Goal: Information Seeking & Learning: Learn about a topic

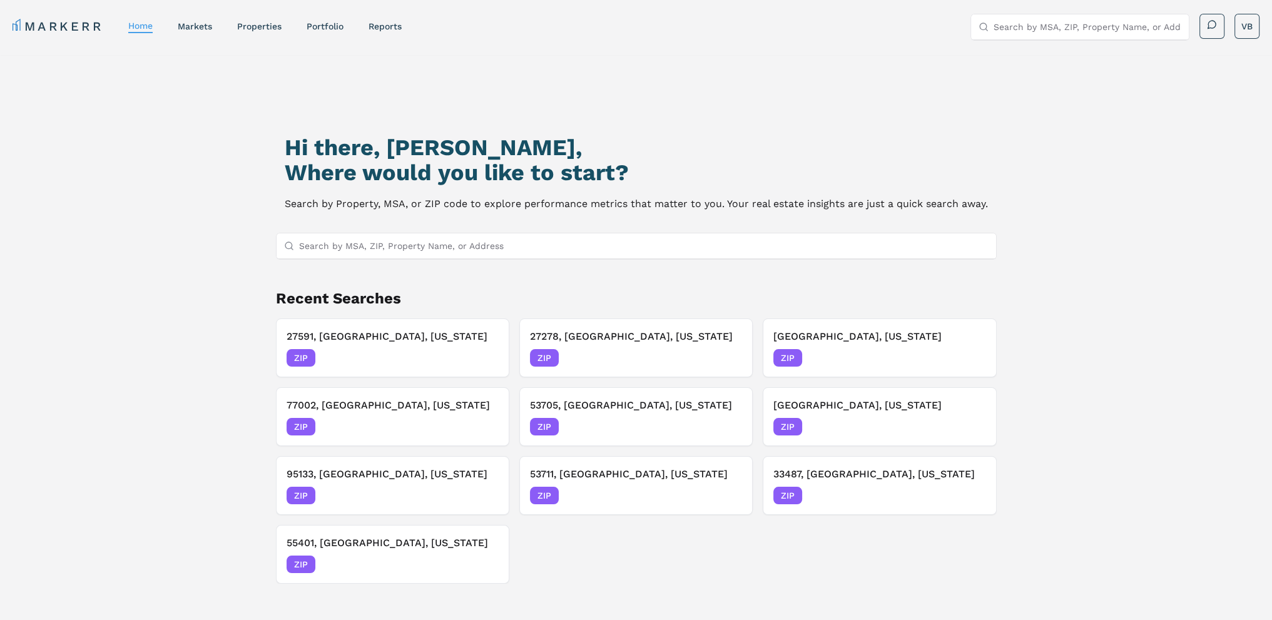
click at [411, 248] on input "Search by MSA, ZIP, Property Name, or Address" at bounding box center [644, 245] width 690 height 25
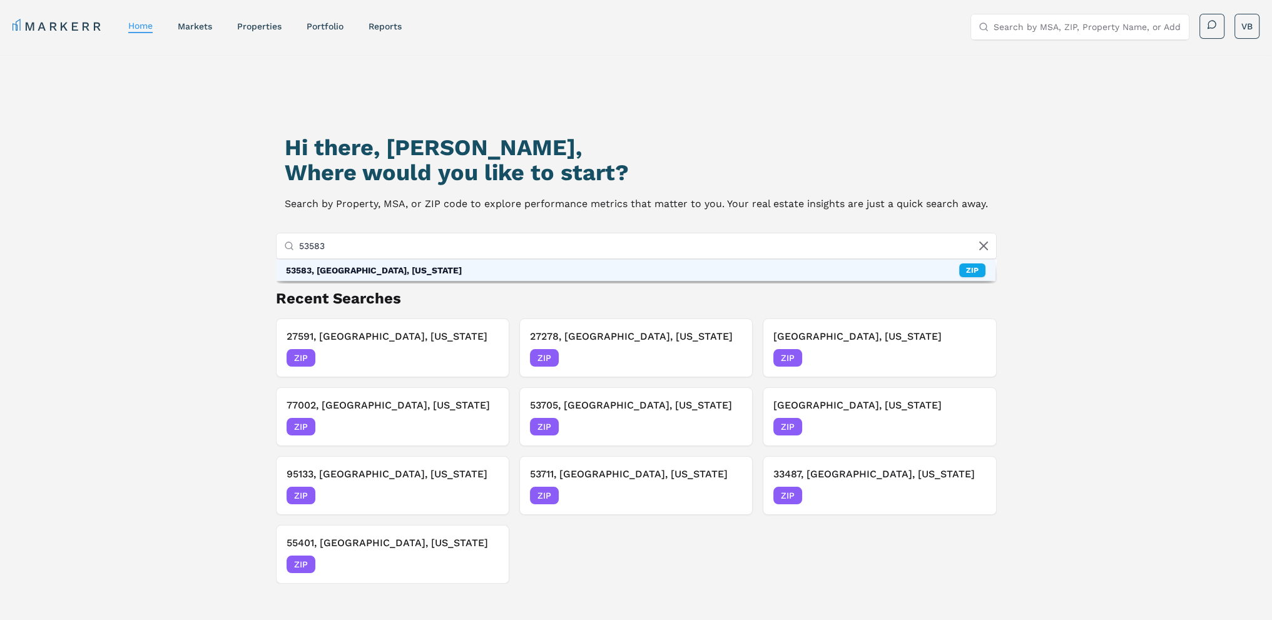
type input "53583"
click at [394, 269] on div "53583, [GEOGRAPHIC_DATA], [US_STATE]" at bounding box center [374, 270] width 176 height 13
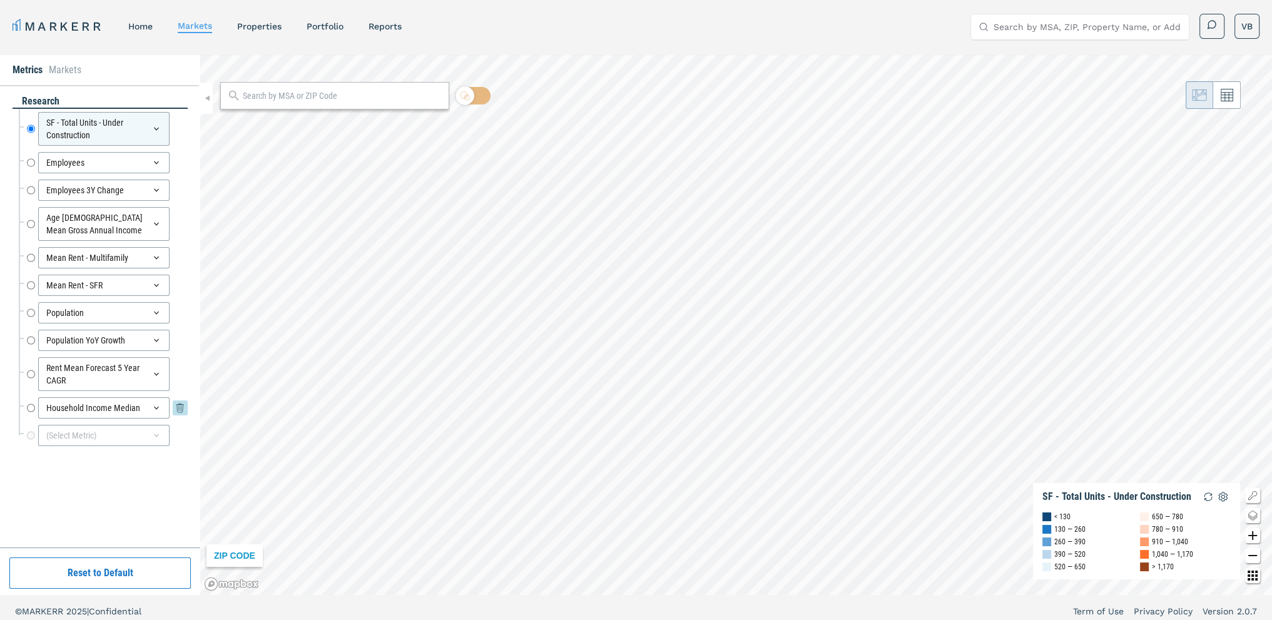
click at [31, 407] on input "Household Income Median" at bounding box center [31, 407] width 8 height 21
radio input "false"
radio input "true"
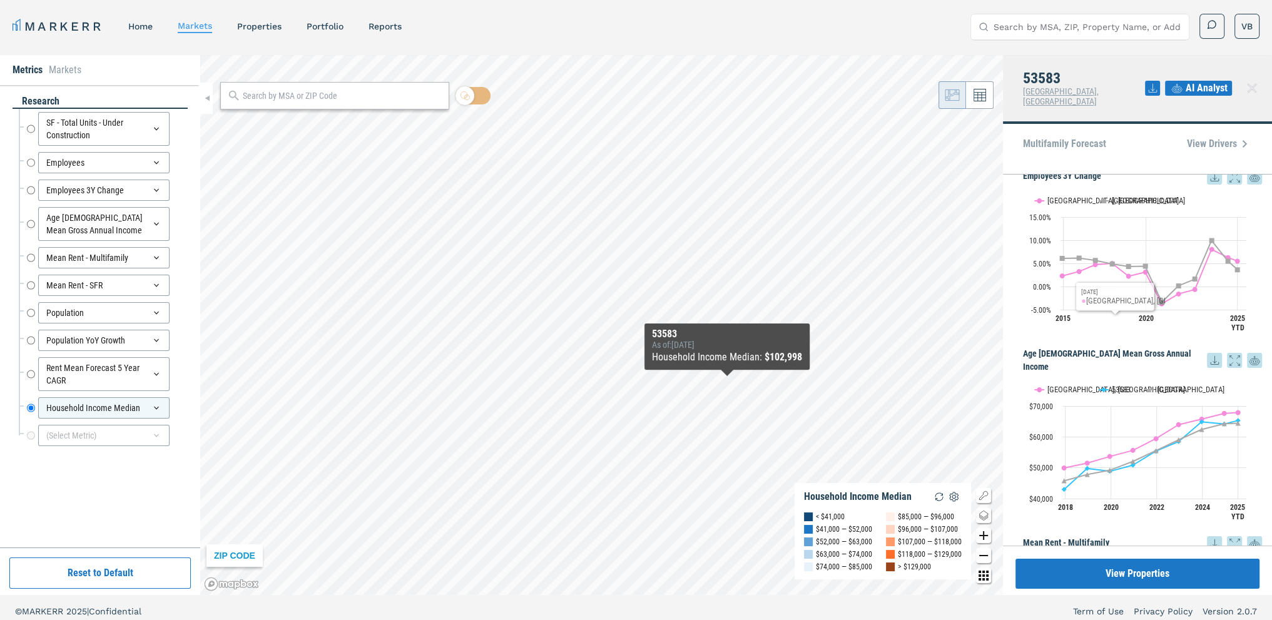
scroll to position [501, 0]
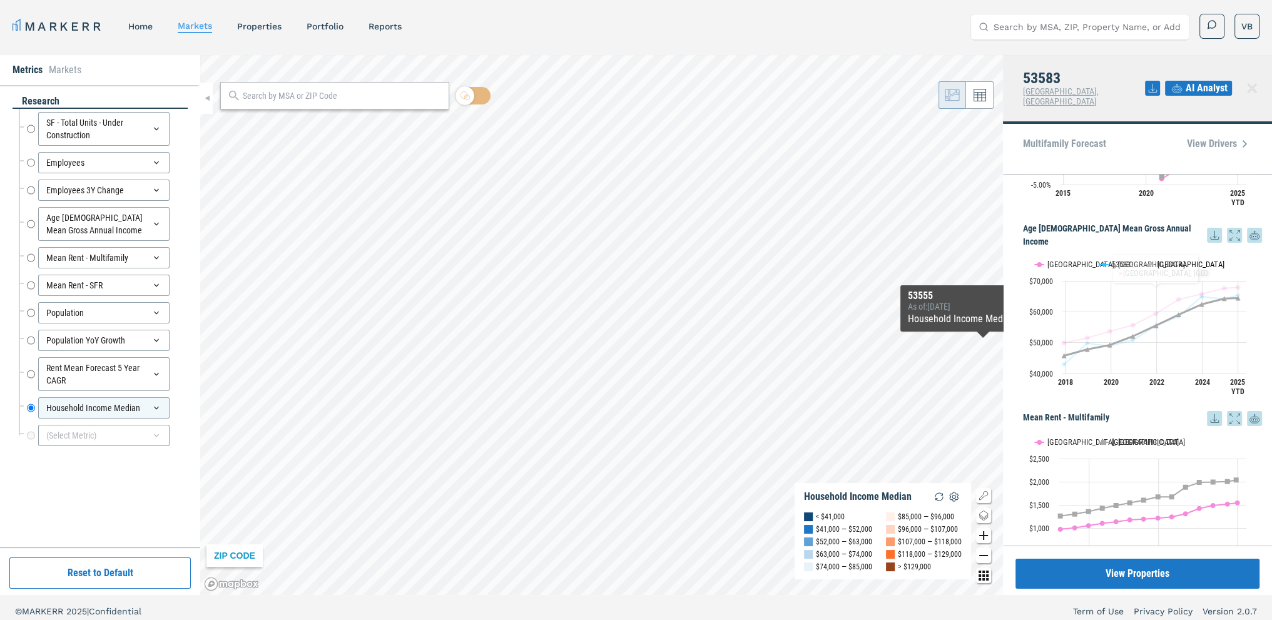
click at [1169, 260] on button "Show USA" at bounding box center [1158, 264] width 26 height 9
